Goal: Communication & Community: Answer question/provide support

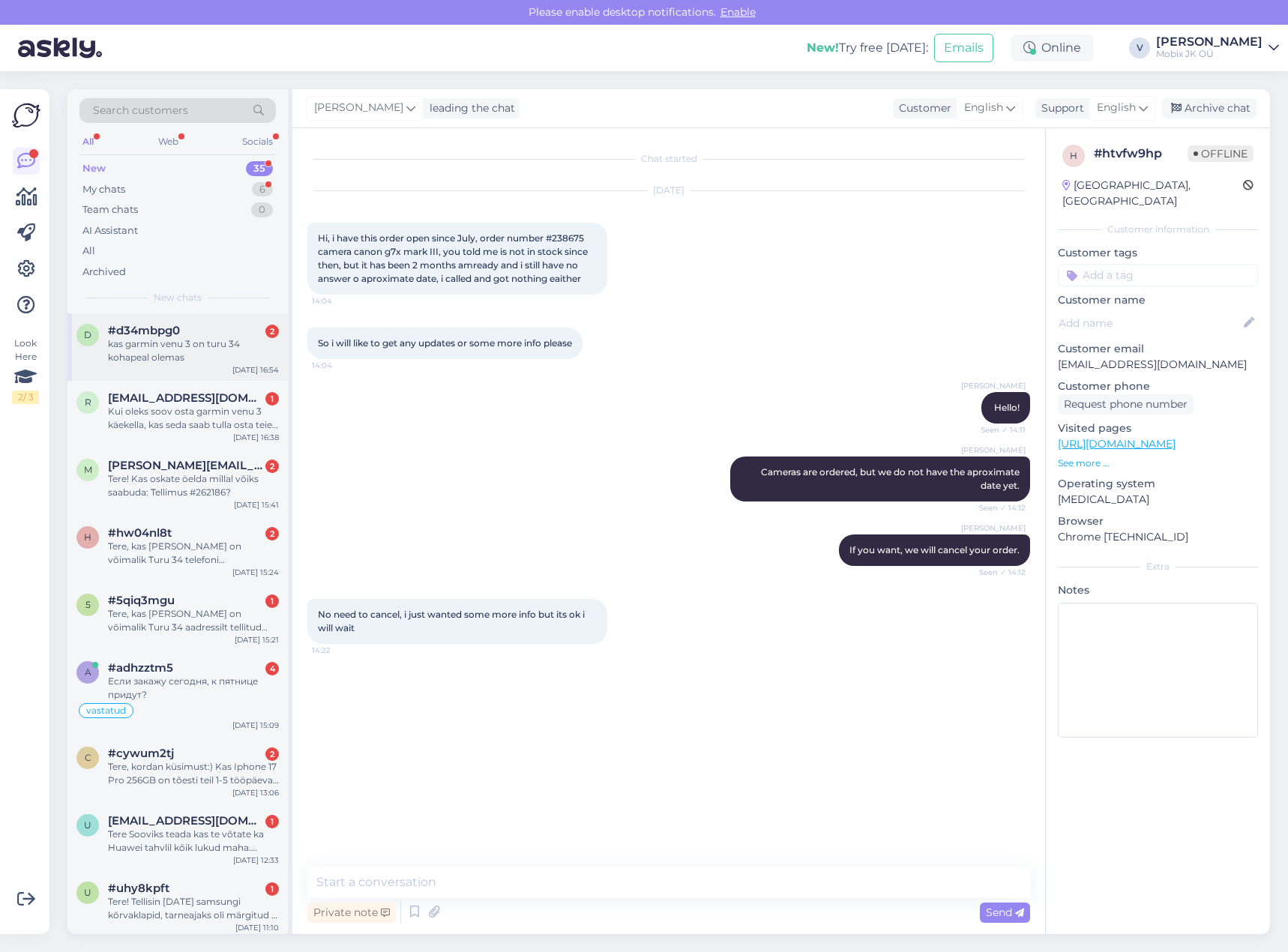
click at [255, 349] on div "kas garmin venu 3 on turu 34 kohapeal olemas" at bounding box center [193, 351] width 170 height 27
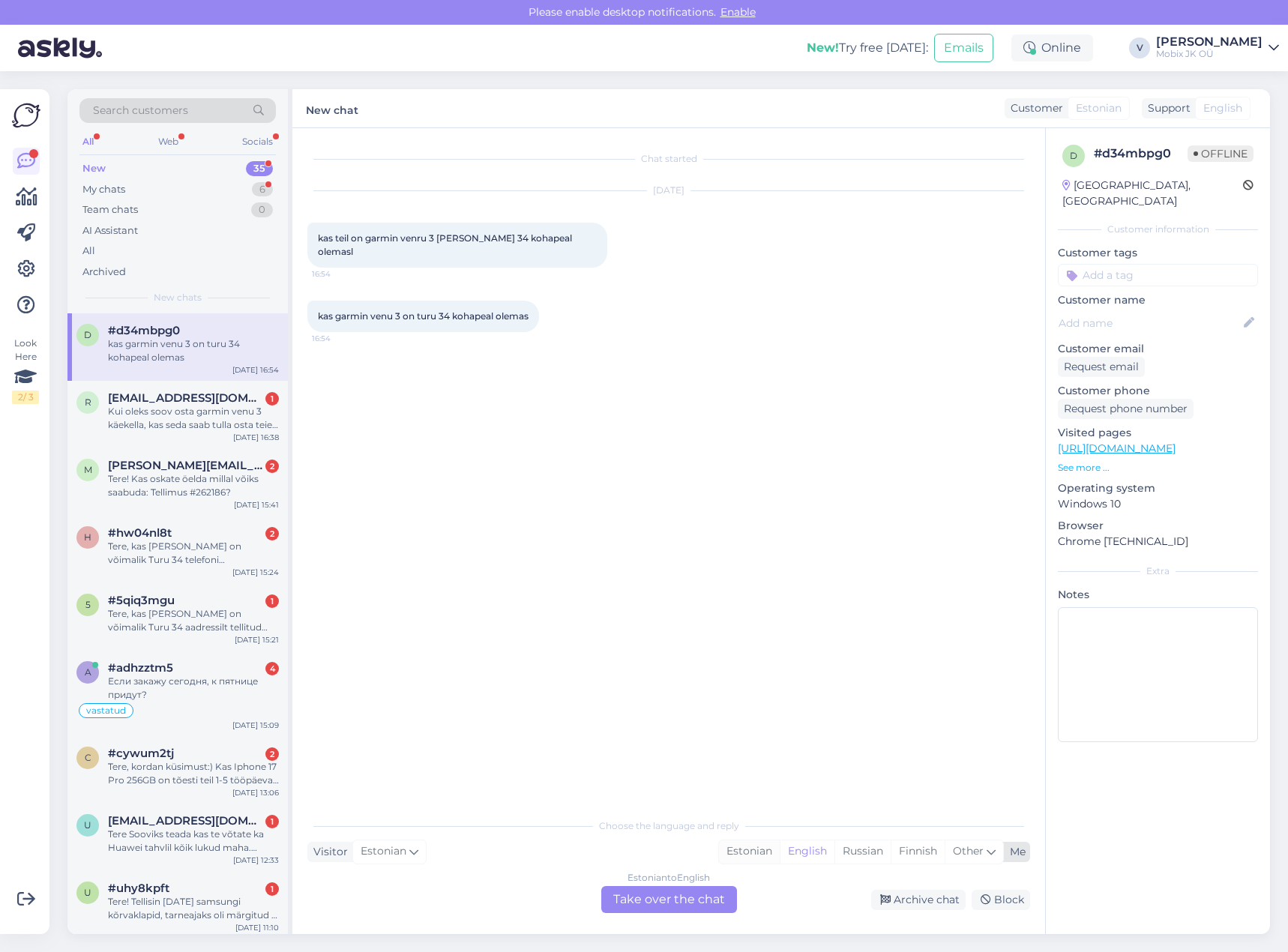
click at [734, 849] on div "Estonian" at bounding box center [749, 852] width 60 height 23
click at [686, 890] on div "Estonian to Estonian Take over the chat" at bounding box center [668, 900] width 135 height 27
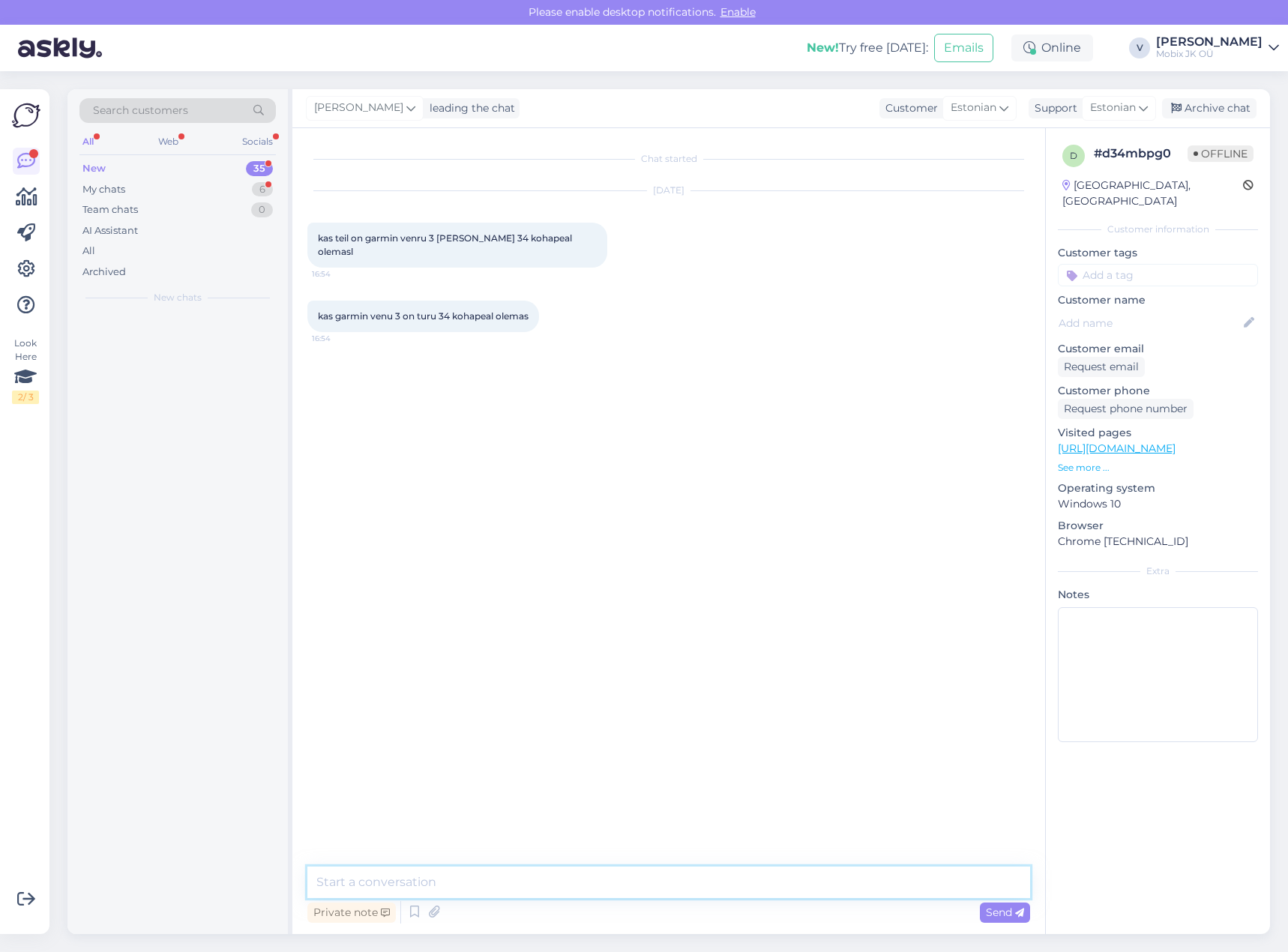
click at [688, 875] on textarea at bounding box center [668, 883] width 722 height 32
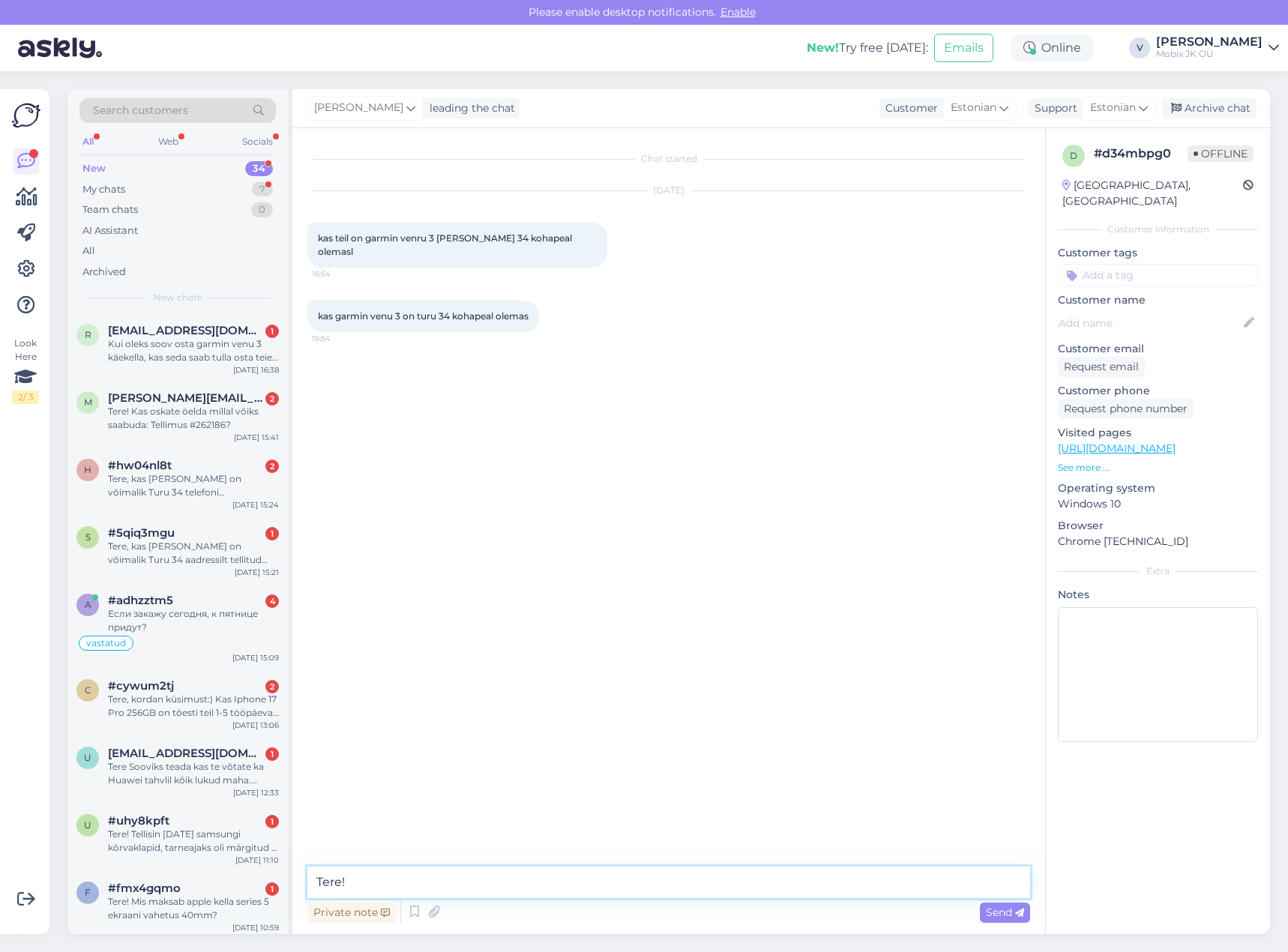
paste textarea "Garmin Venu 3 GPS Wi-Fi Balck + Slate"
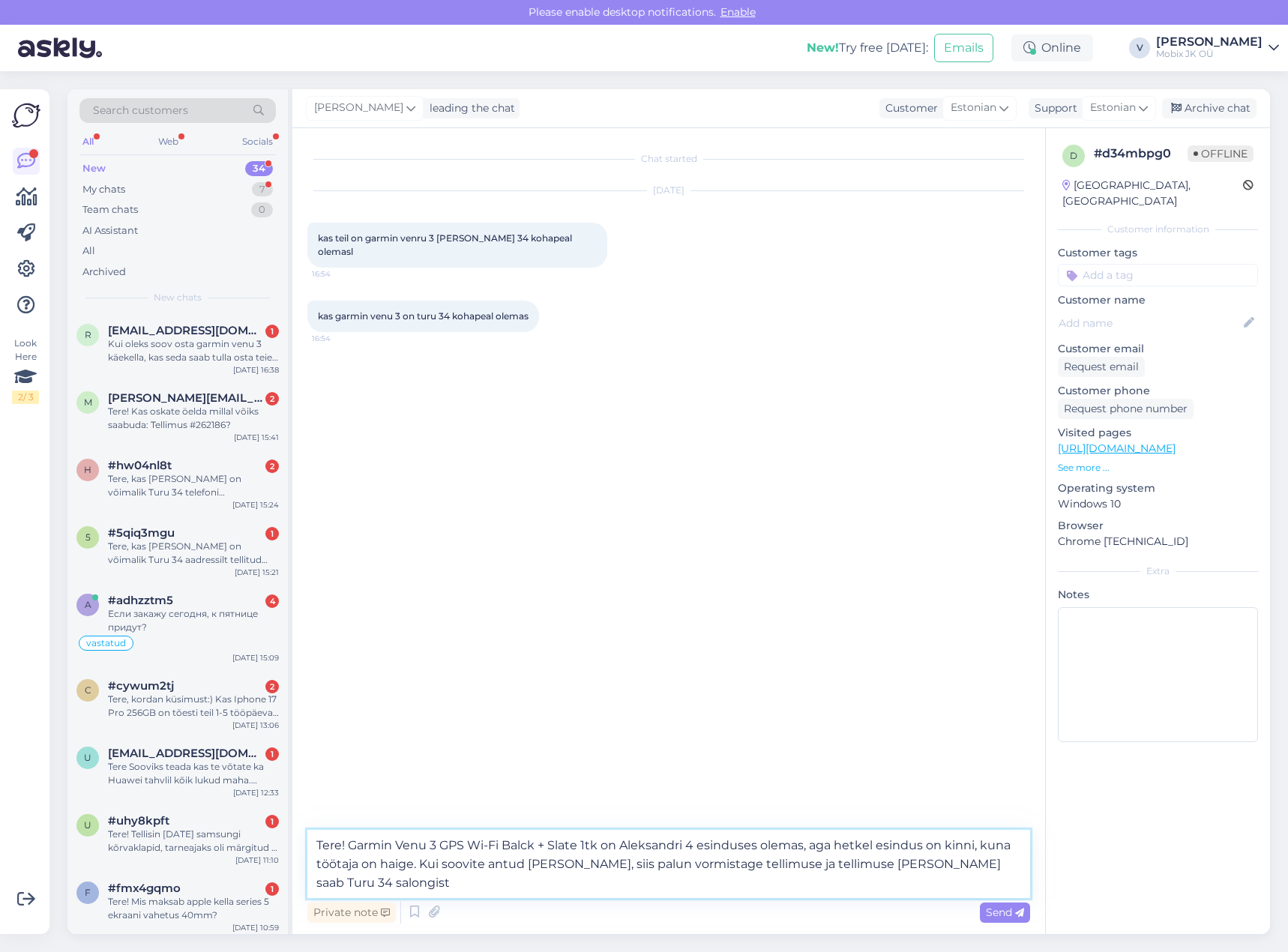
type textarea "Tere! Garmin Venu 3 GPS Wi-Fi Balck + Slate 1tk on Aleksandri 4 esinduses olema…"
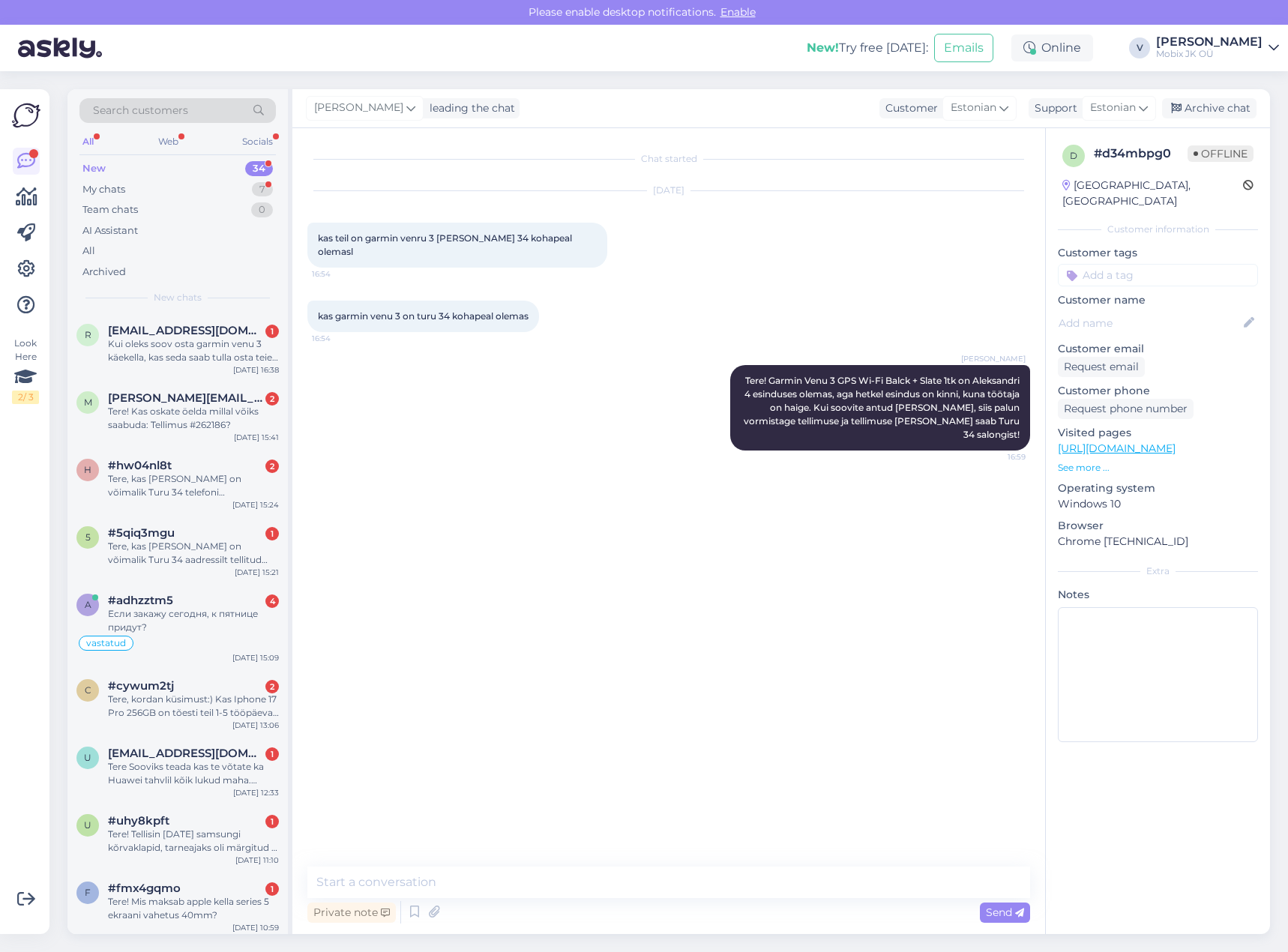
click at [1171, 264] on input at bounding box center [1158, 275] width 200 height 23
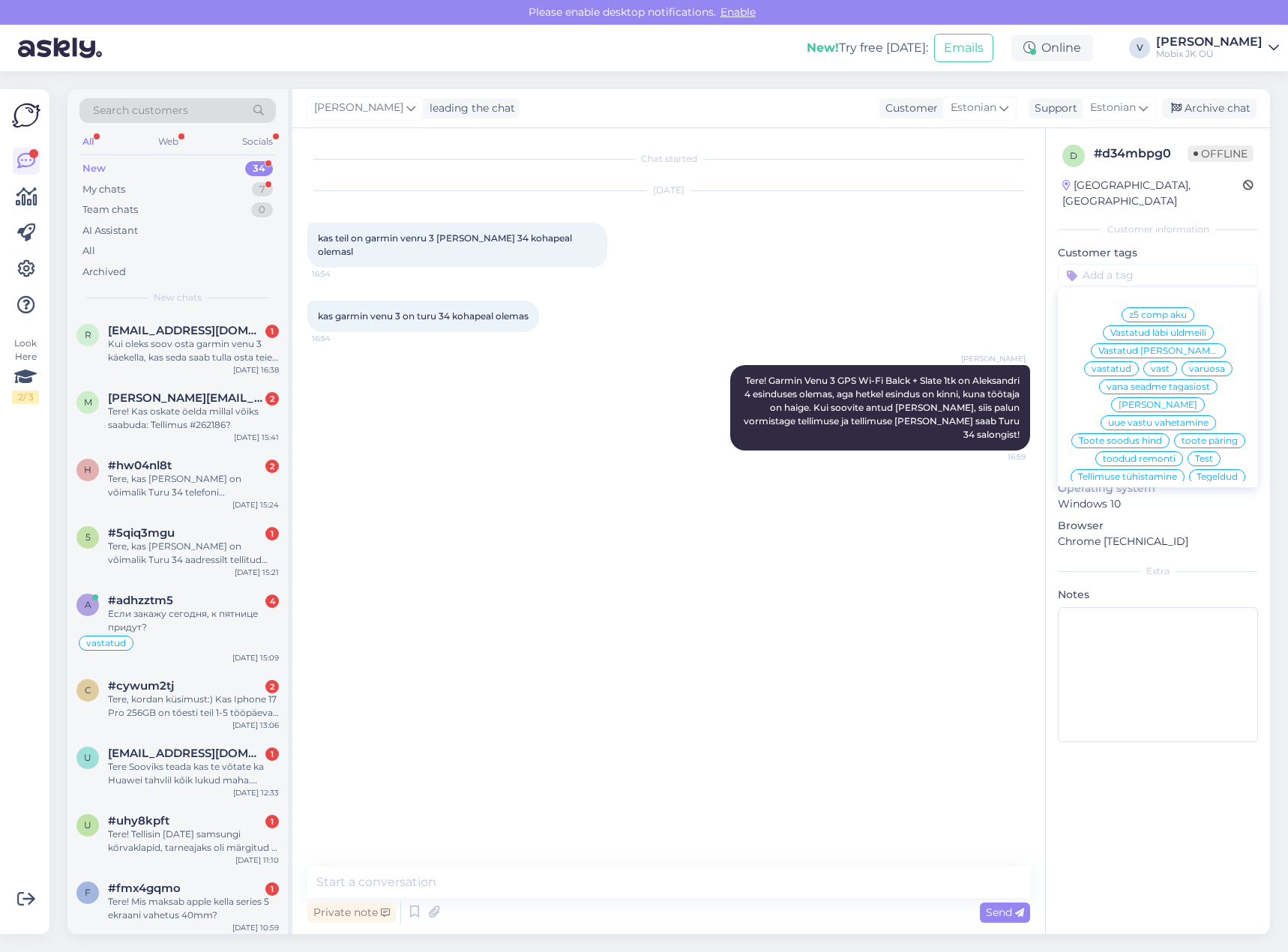
drag, startPoint x: 1210, startPoint y: 330, endPoint x: 1210, endPoint y: 322, distance: 8.0
click at [1138, 362] on div "vastatud" at bounding box center [1111, 369] width 55 height 15
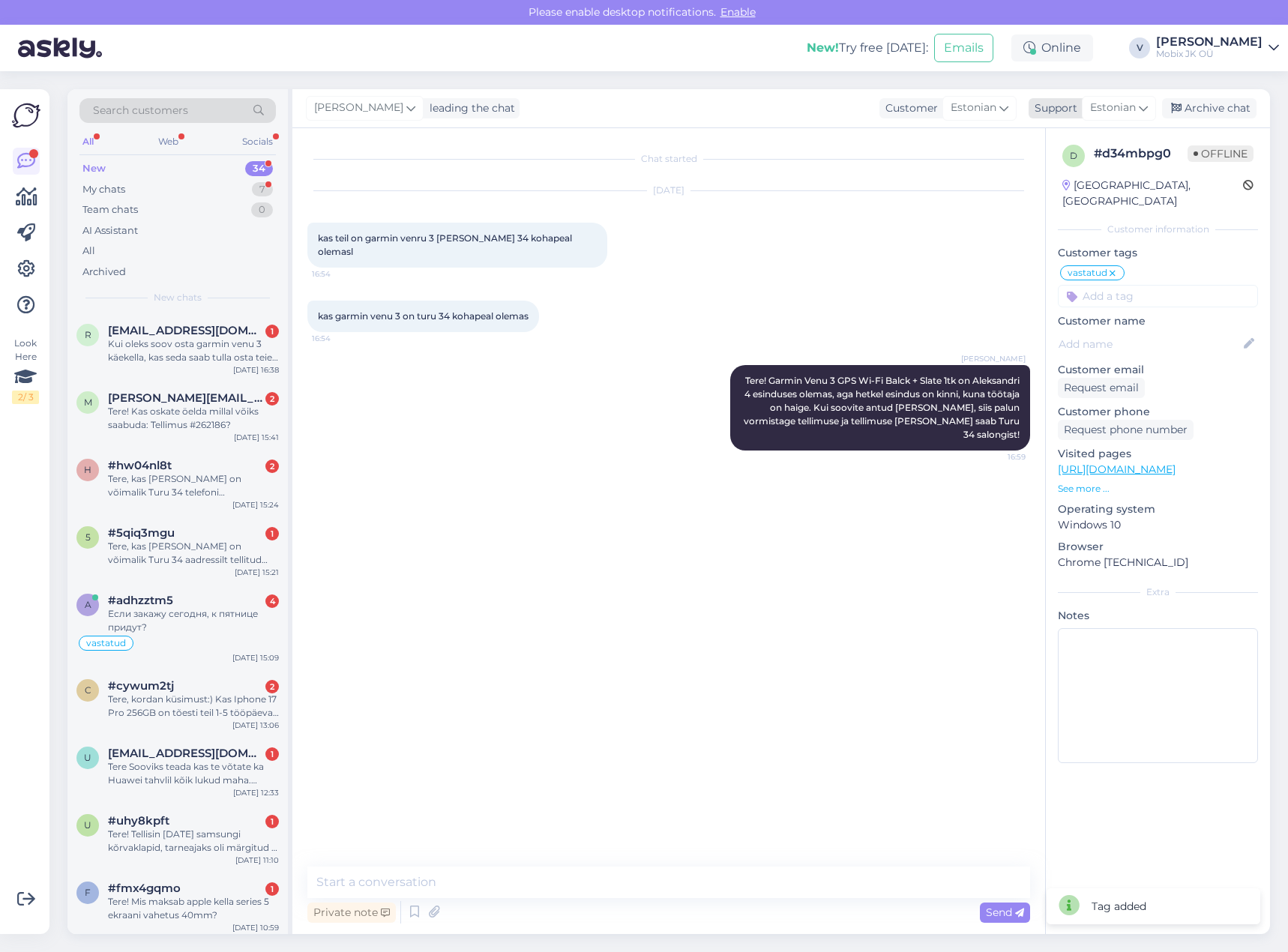
click at [1196, 109] on div "Archive chat" at bounding box center [1209, 108] width 95 height 20
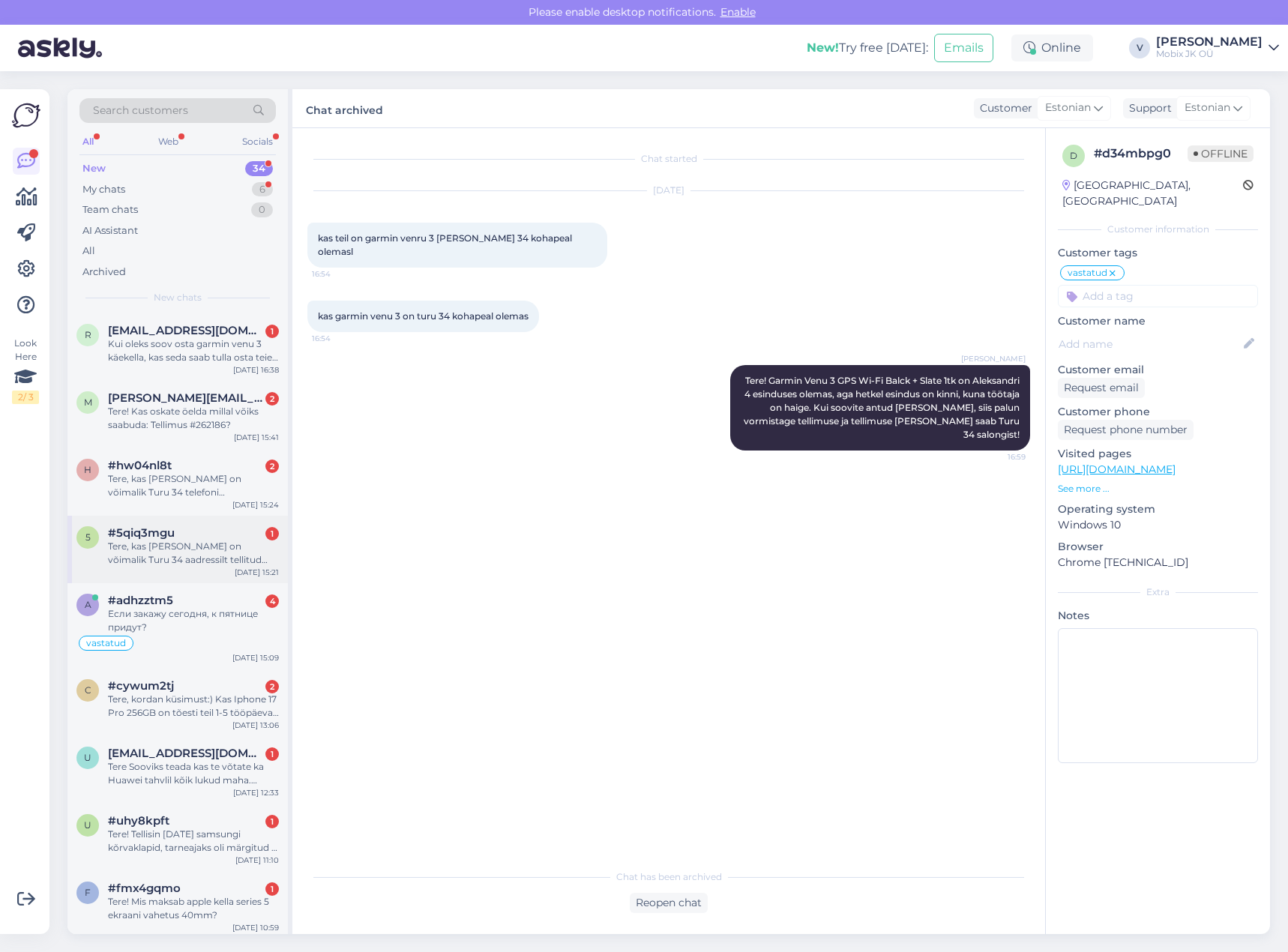
click at [204, 562] on div "Tere, kas [PERSON_NAME] on võimalik Turu 34 aadressilt tellitud [PERSON_NAME] s…" at bounding box center [193, 553] width 170 height 27
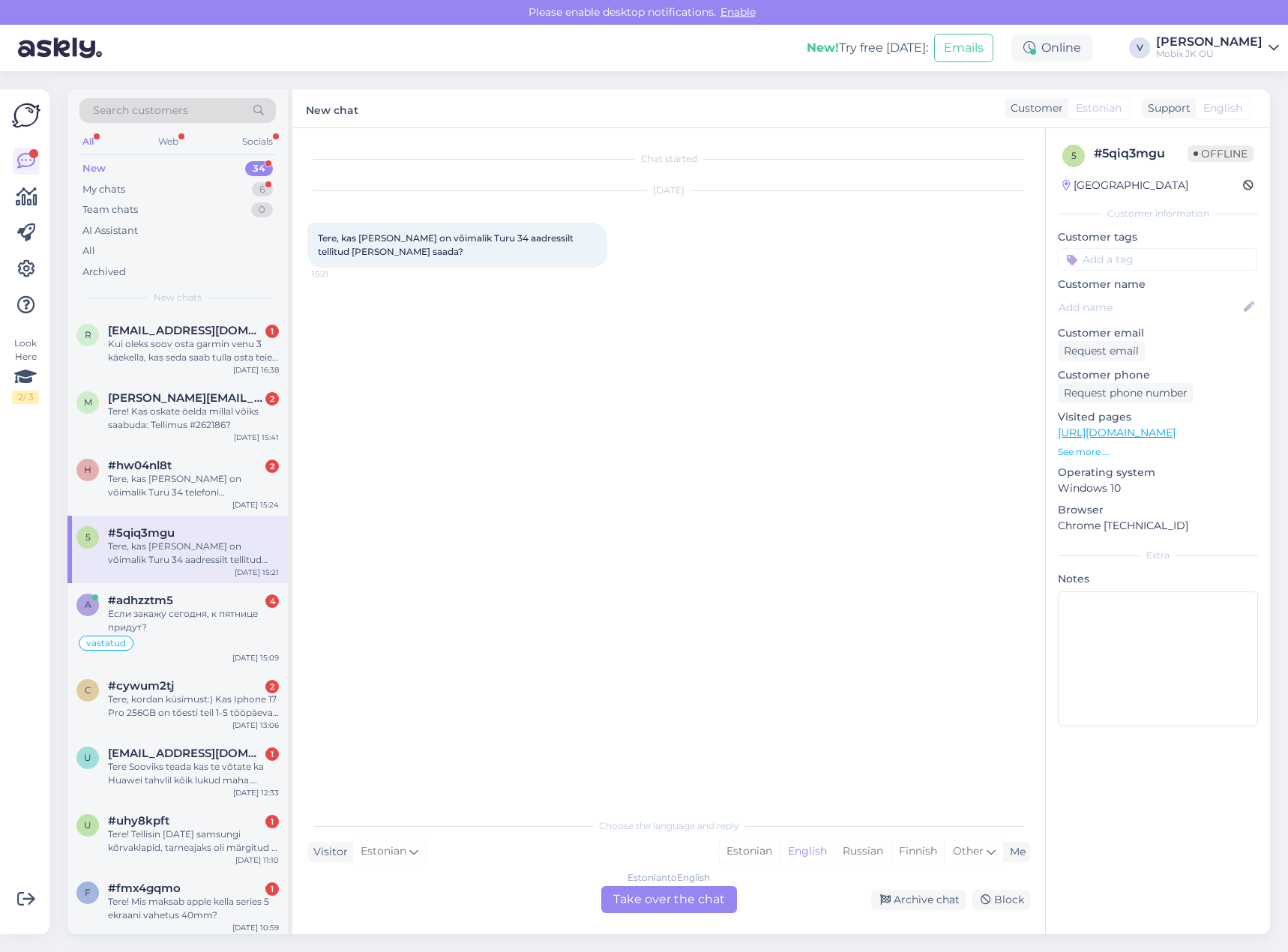
click at [762, 848] on div "Estonian" at bounding box center [749, 852] width 60 height 23
click at [690, 892] on div "Estonian to Estonian Take over the chat" at bounding box center [668, 900] width 135 height 27
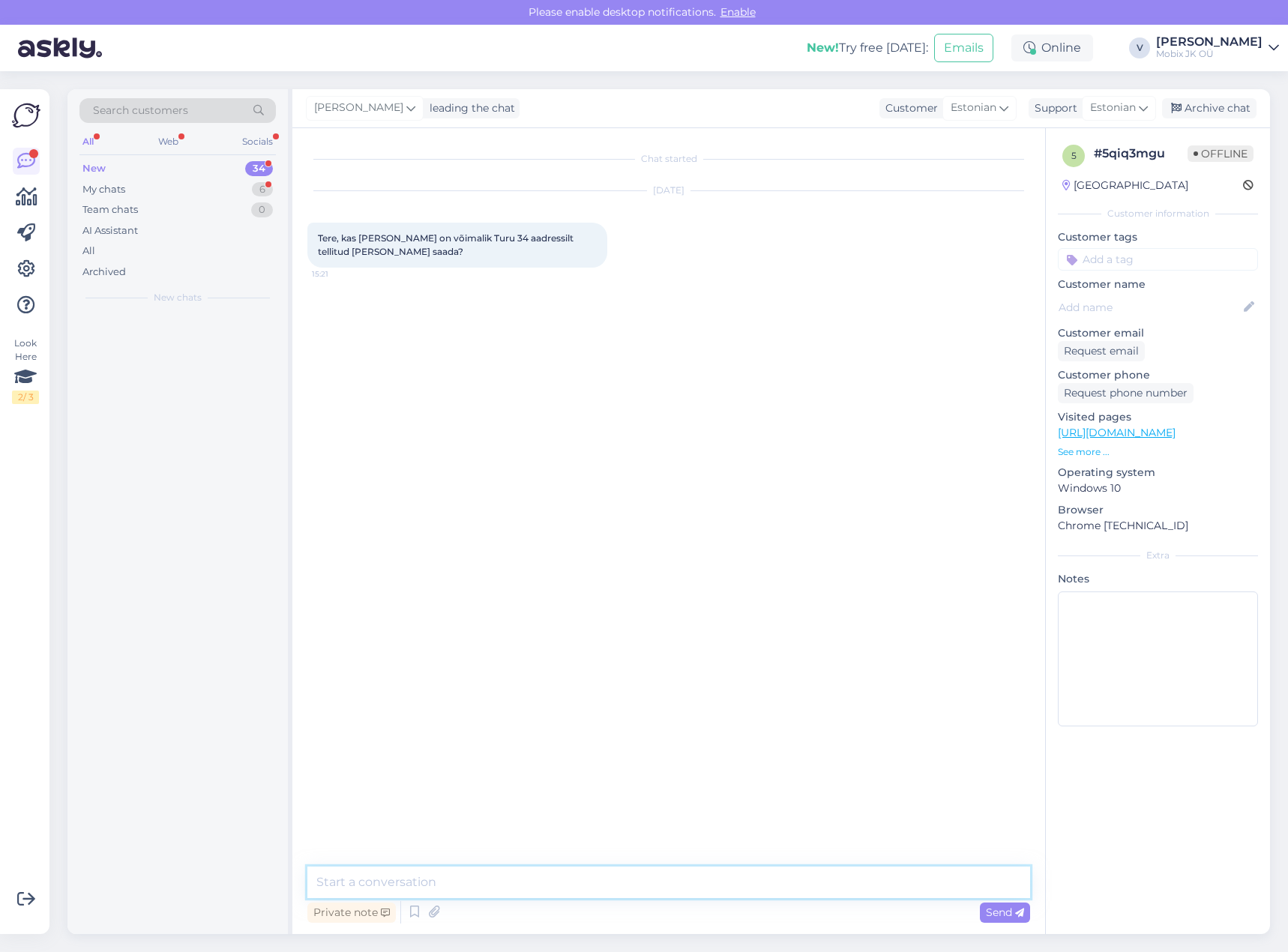
click at [685, 887] on textarea at bounding box center [668, 883] width 722 height 32
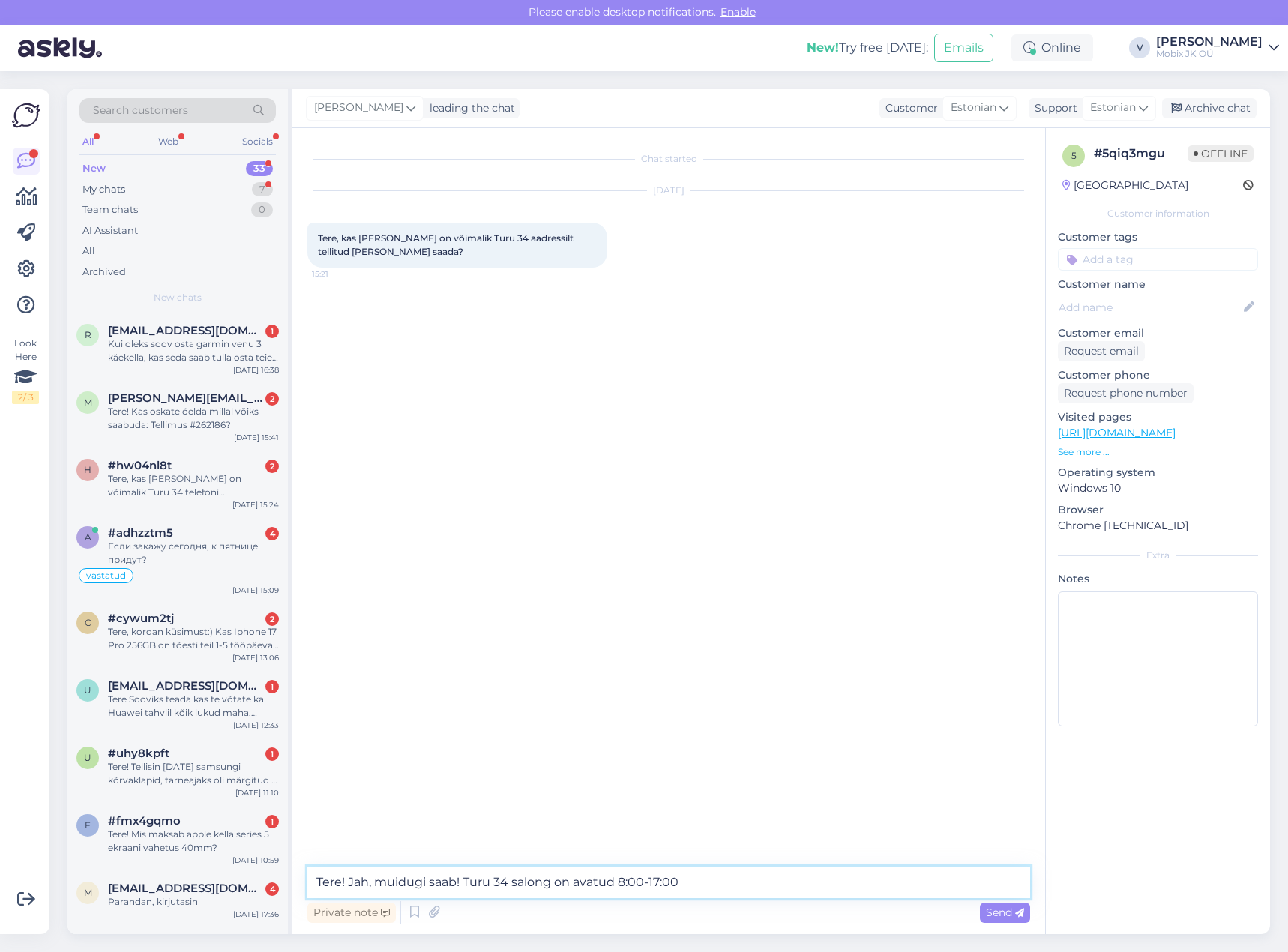
type textarea "Tere! Jah, muidugi saab! Turu 34 salong on avatud 8:00-17:00!"
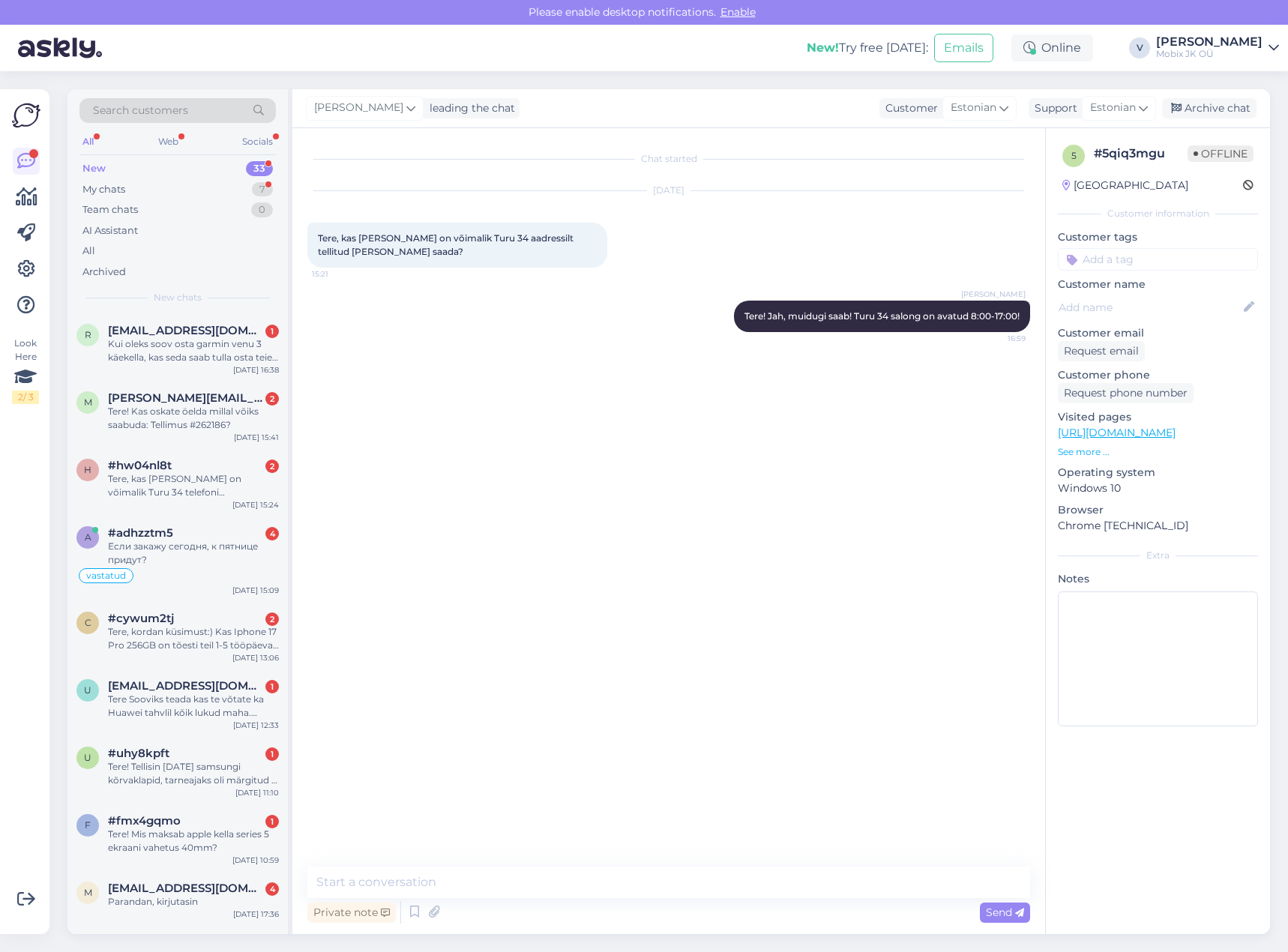
click at [1210, 262] on input at bounding box center [1158, 259] width 200 height 23
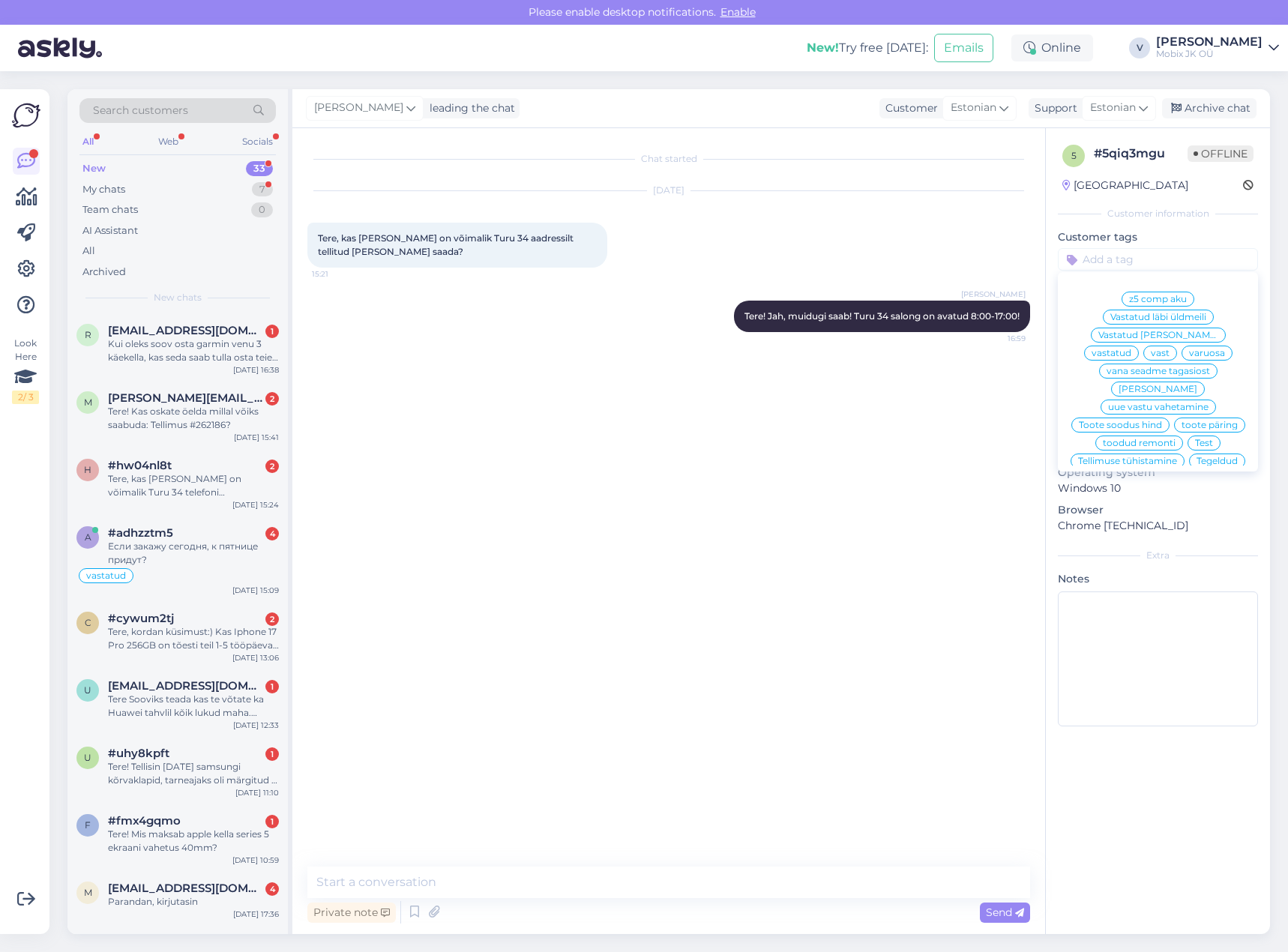
click at [1131, 348] on span "vastatud" at bounding box center [1111, 353] width 40 height 9
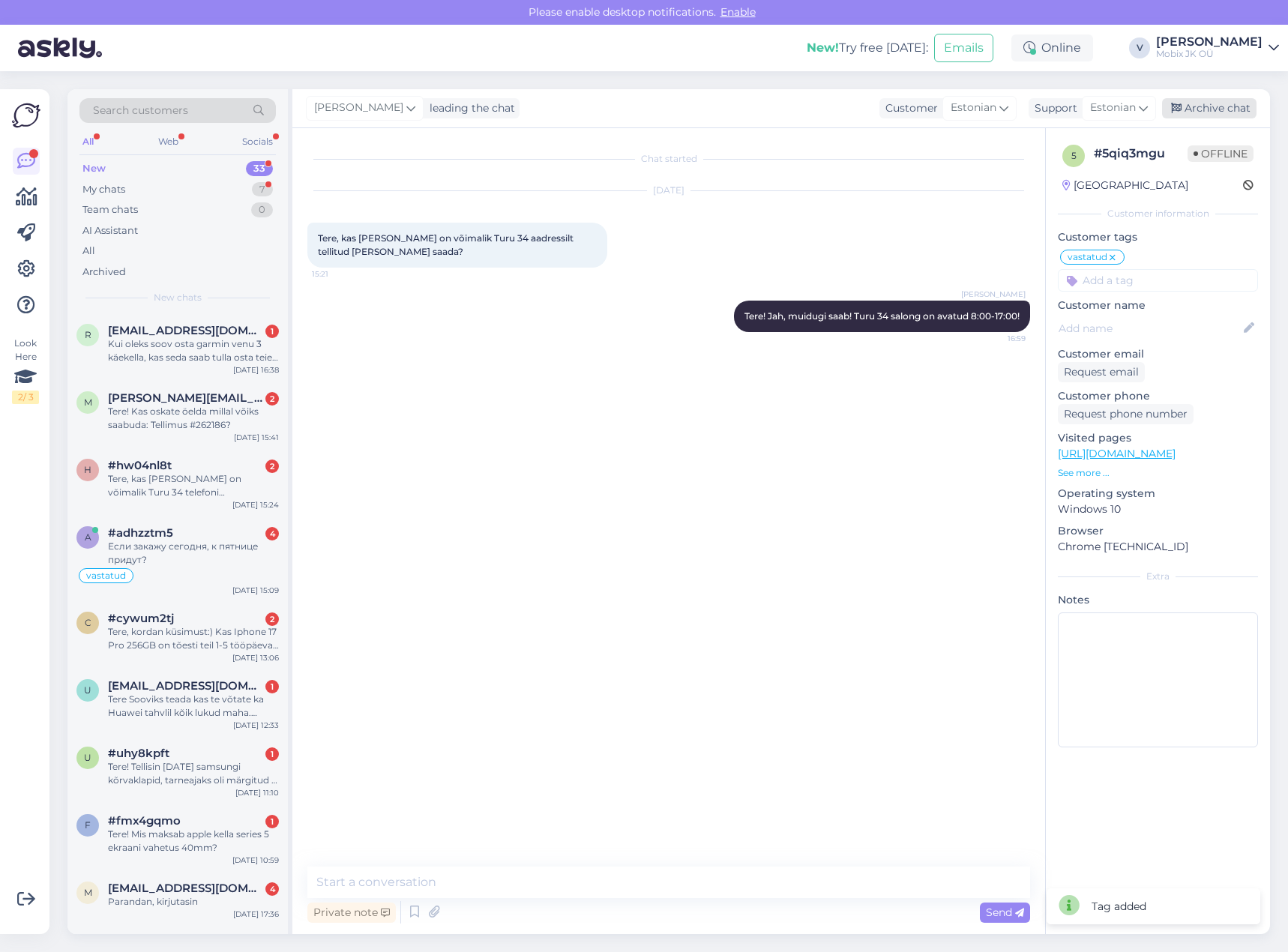
click at [1214, 113] on div "Archive chat" at bounding box center [1209, 108] width 95 height 20
